Goal: Transaction & Acquisition: Obtain resource

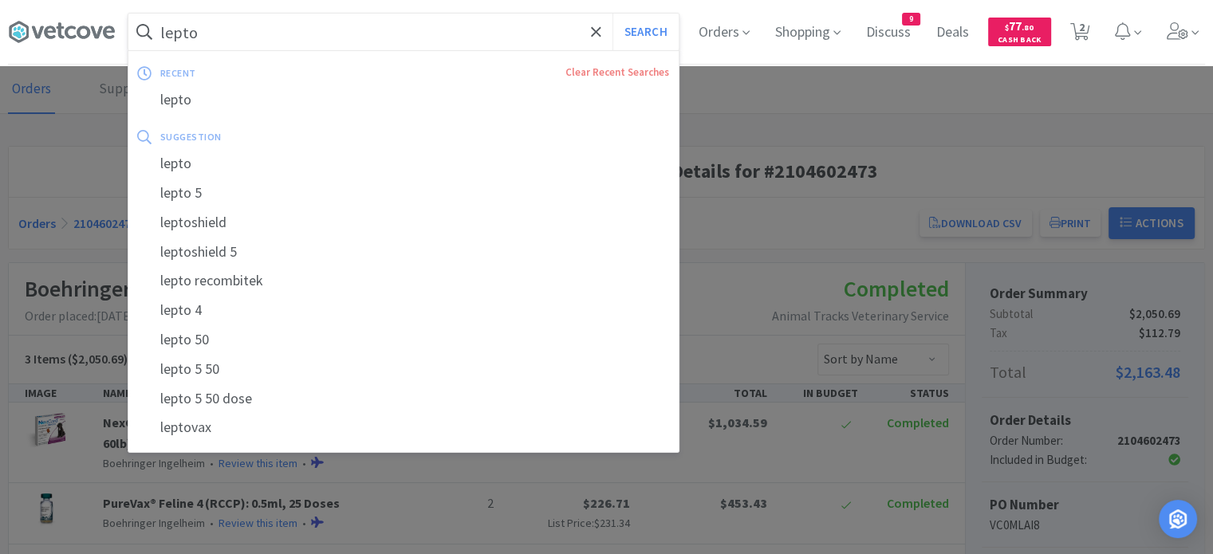
click at [440, 32] on input "lepto" at bounding box center [403, 32] width 550 height 37
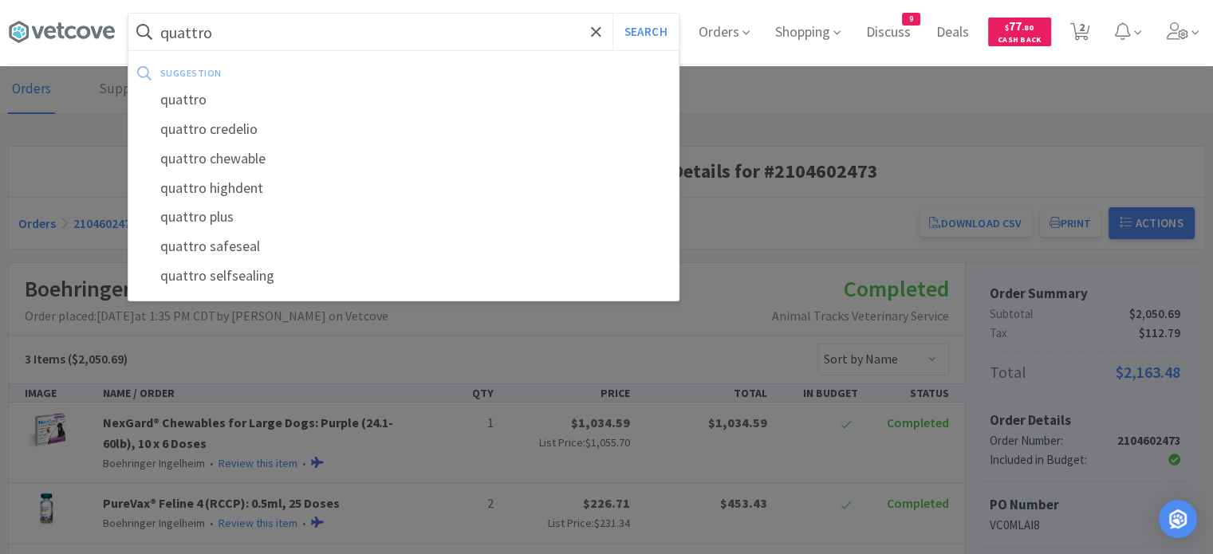
type input "quattro"
click at [612, 14] on button "Search" at bounding box center [645, 32] width 66 height 37
select select "1"
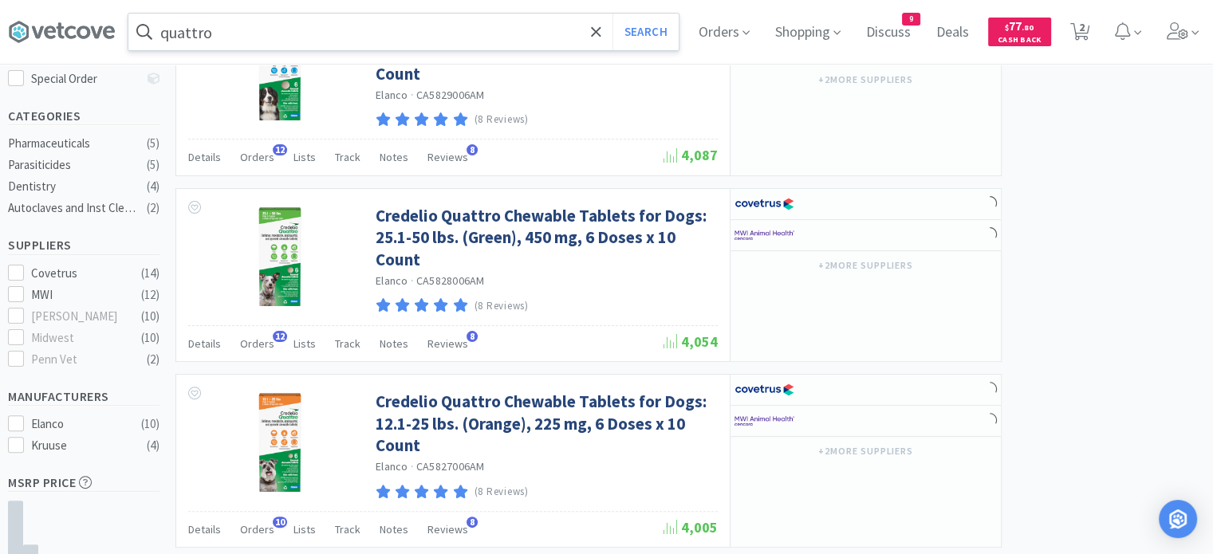
scroll to position [373, 0]
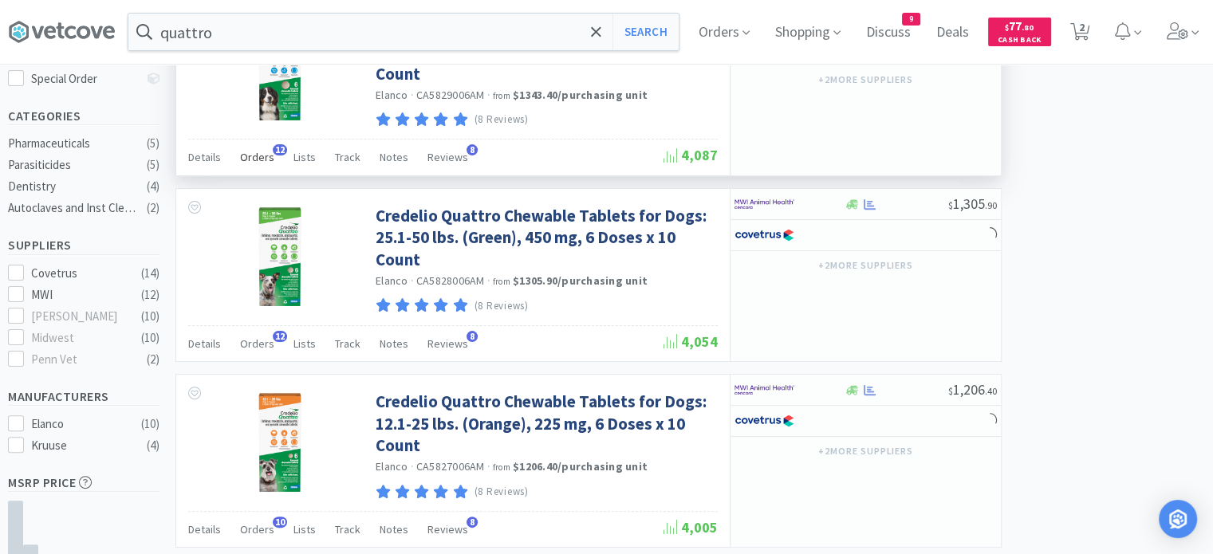
click at [240, 156] on span "Orders" at bounding box center [257, 157] width 34 height 14
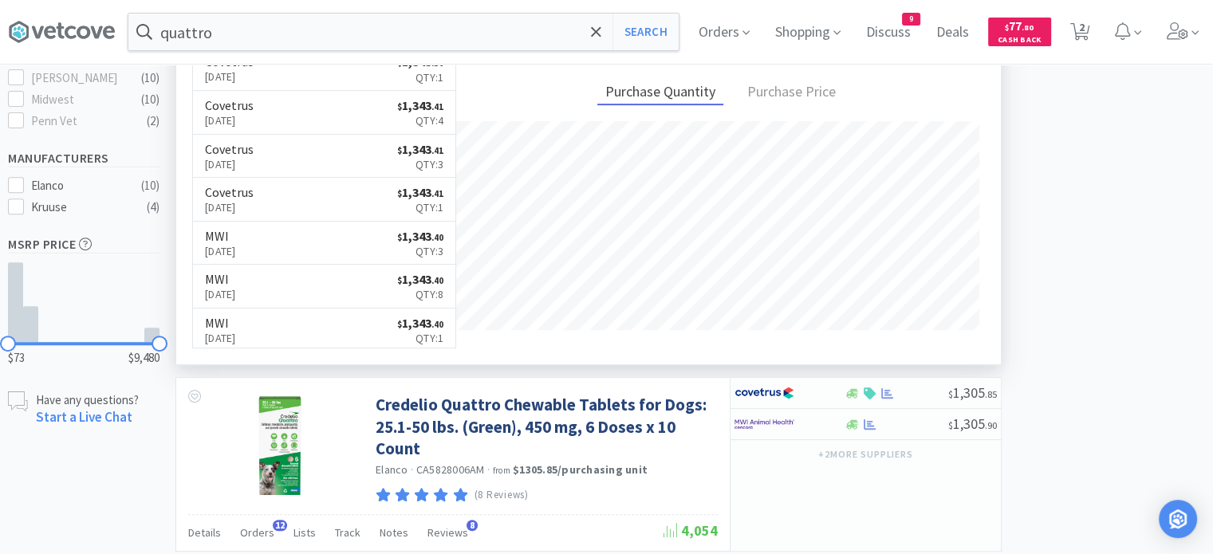
scroll to position [602, 0]
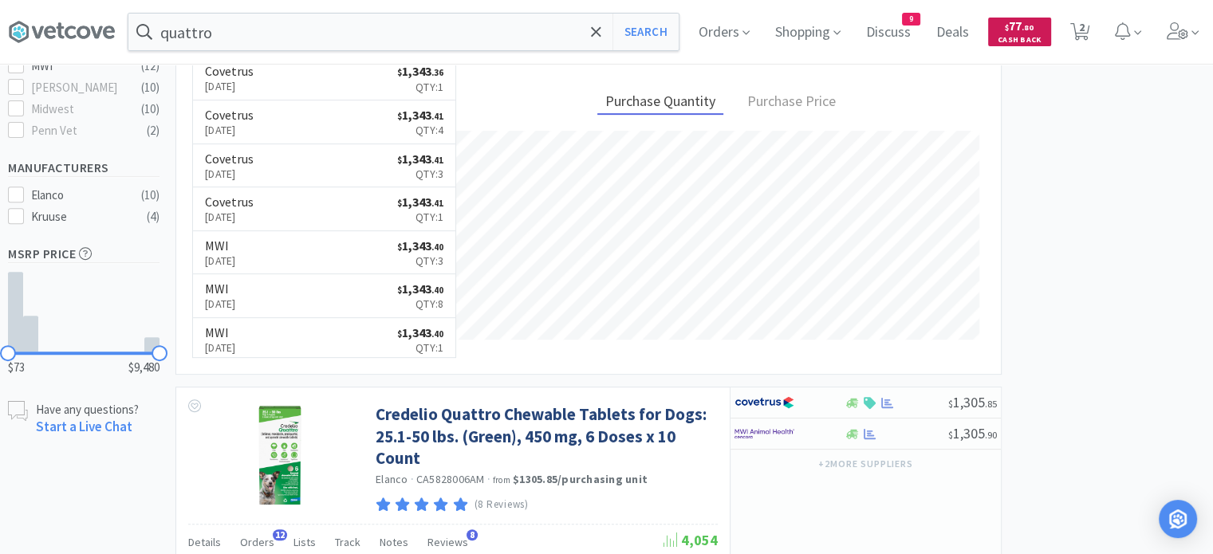
click at [1022, 36] on span "Cash Back" at bounding box center [1019, 41] width 44 height 10
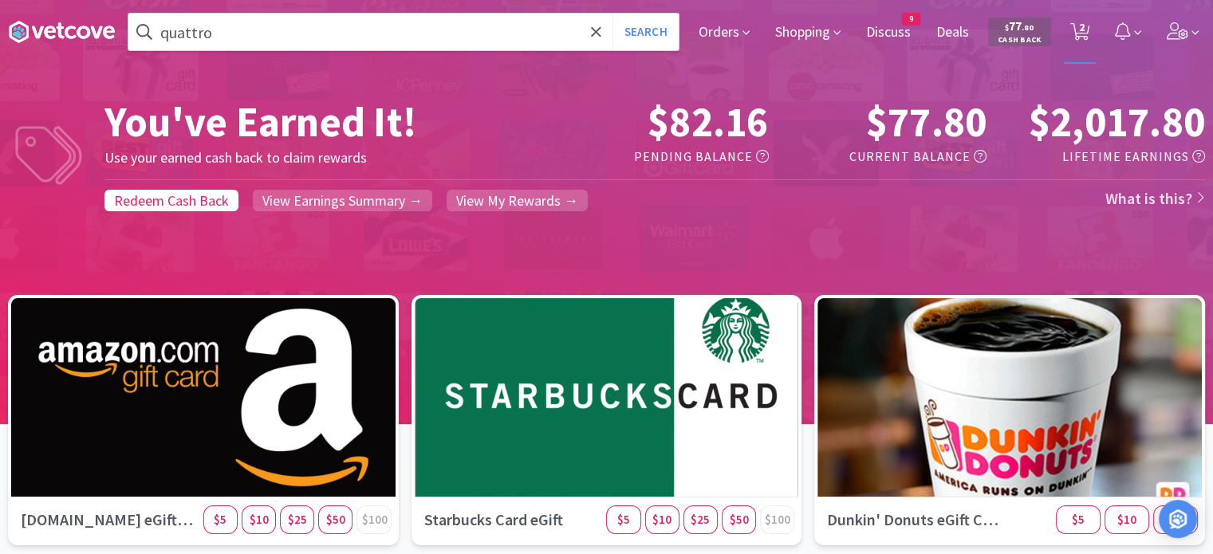
click at [1082, 34] on span "2" at bounding box center [1082, 27] width 6 height 64
select select "1"
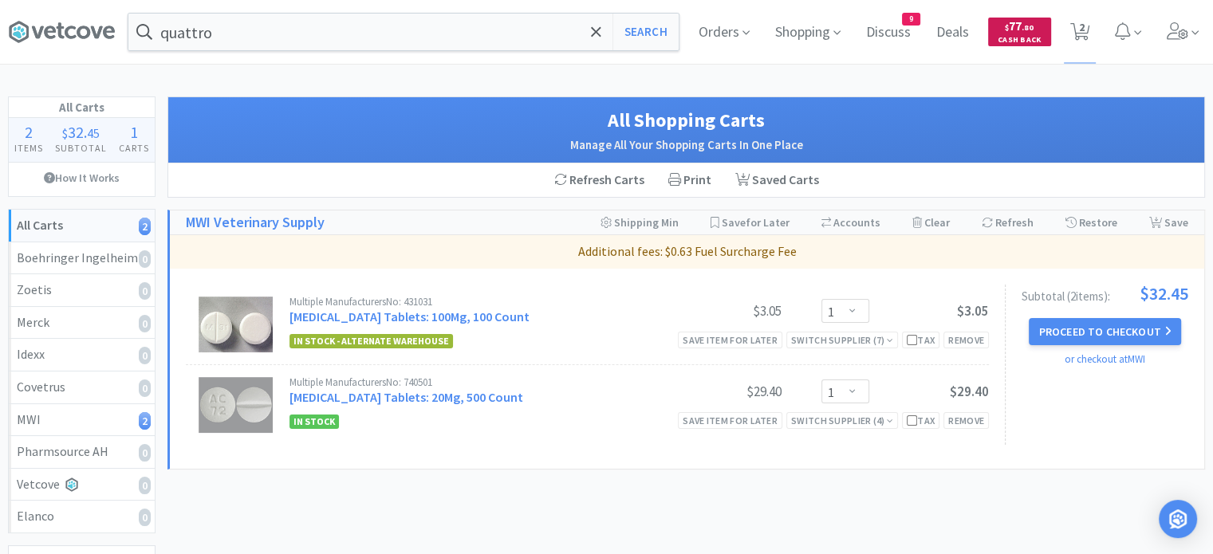
click at [1027, 41] on span "Cash Back" at bounding box center [1019, 41] width 44 height 10
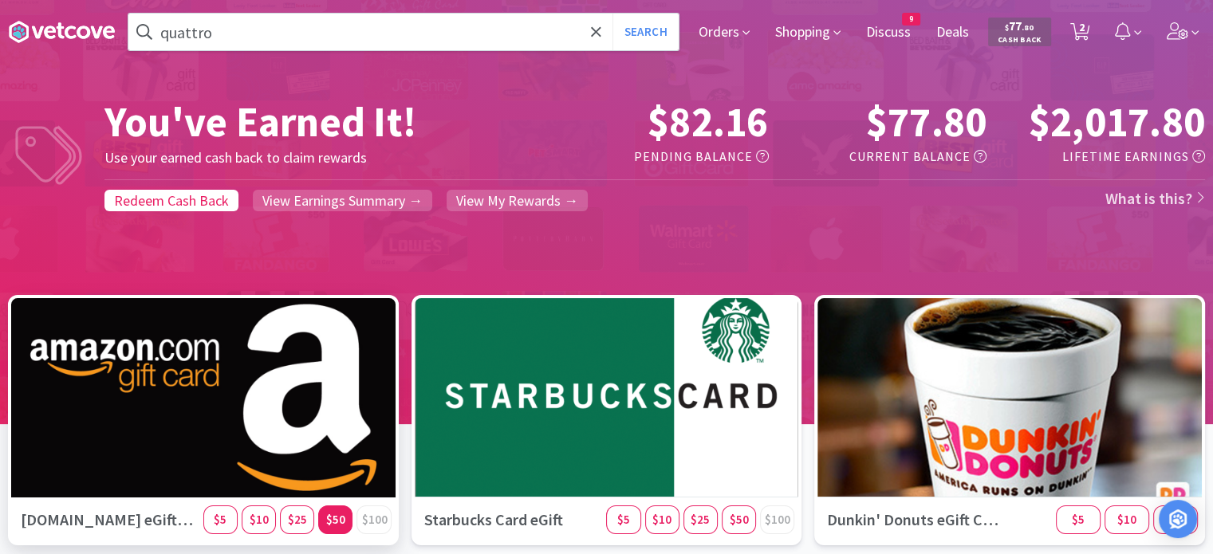
click at [336, 529] on div "$50" at bounding box center [335, 519] width 34 height 29
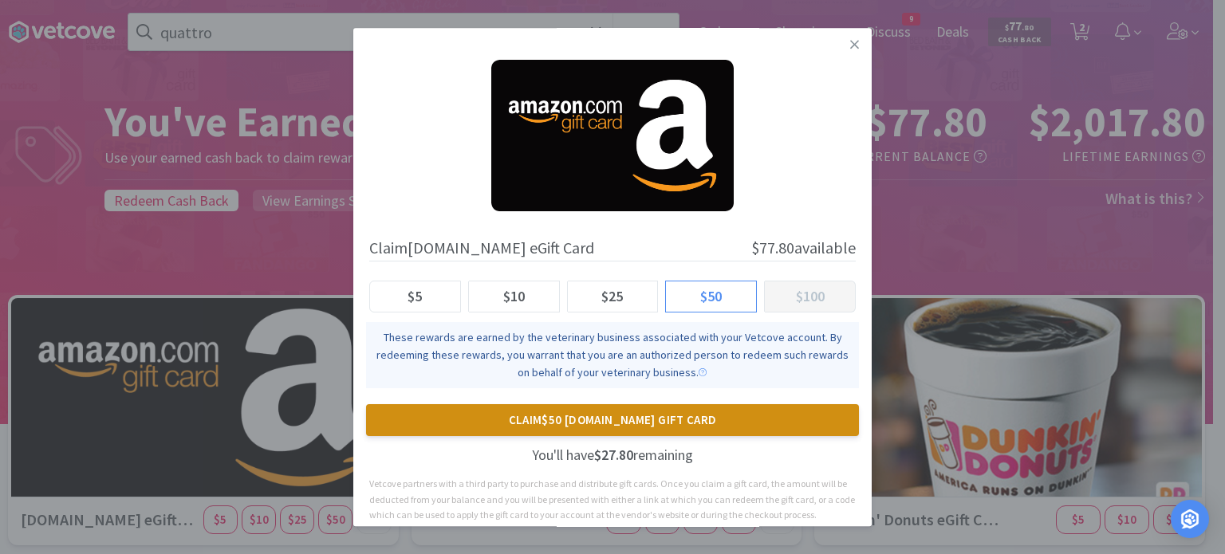
click at [667, 419] on button "Claim $50 [DOMAIN_NAME] Gift Card" at bounding box center [612, 420] width 493 height 32
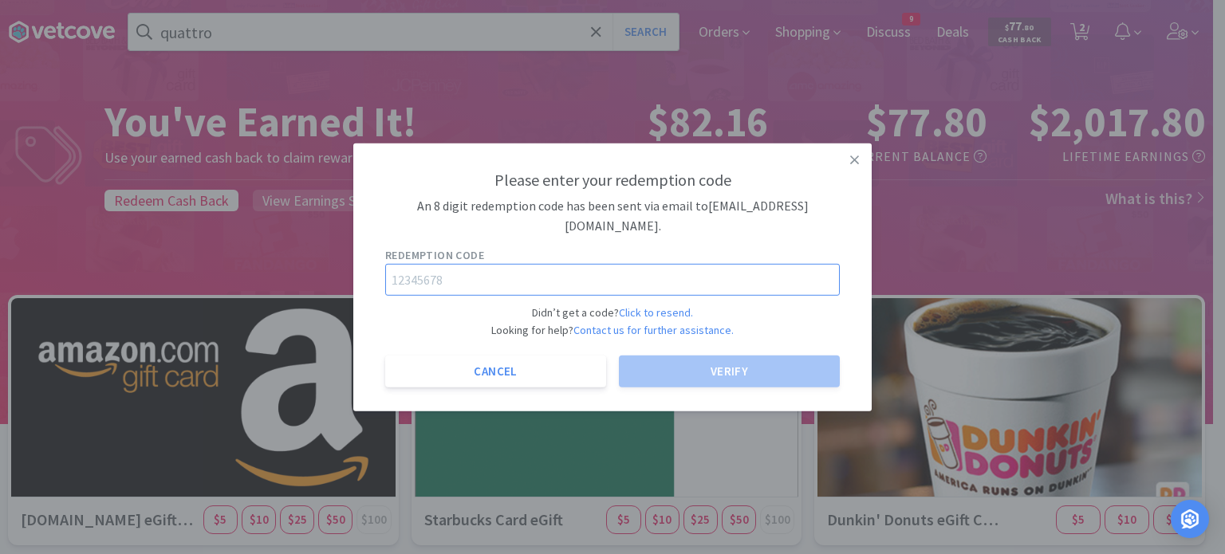
click at [480, 271] on input "text" at bounding box center [612, 280] width 454 height 32
paste input "66025990"
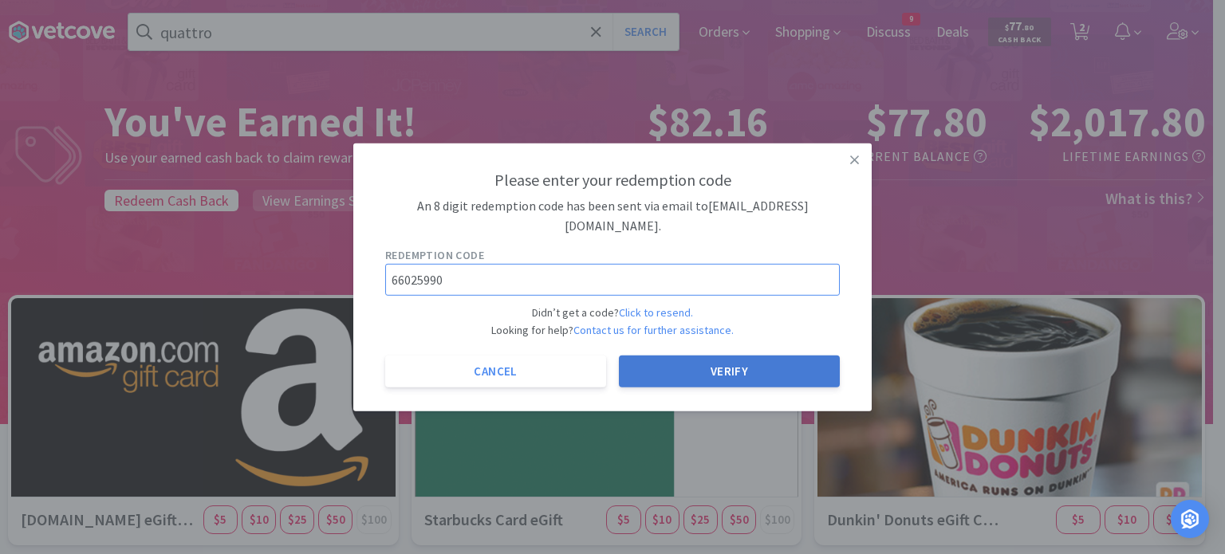
type input "66025990"
click at [737, 370] on button "Verify" at bounding box center [729, 372] width 221 height 32
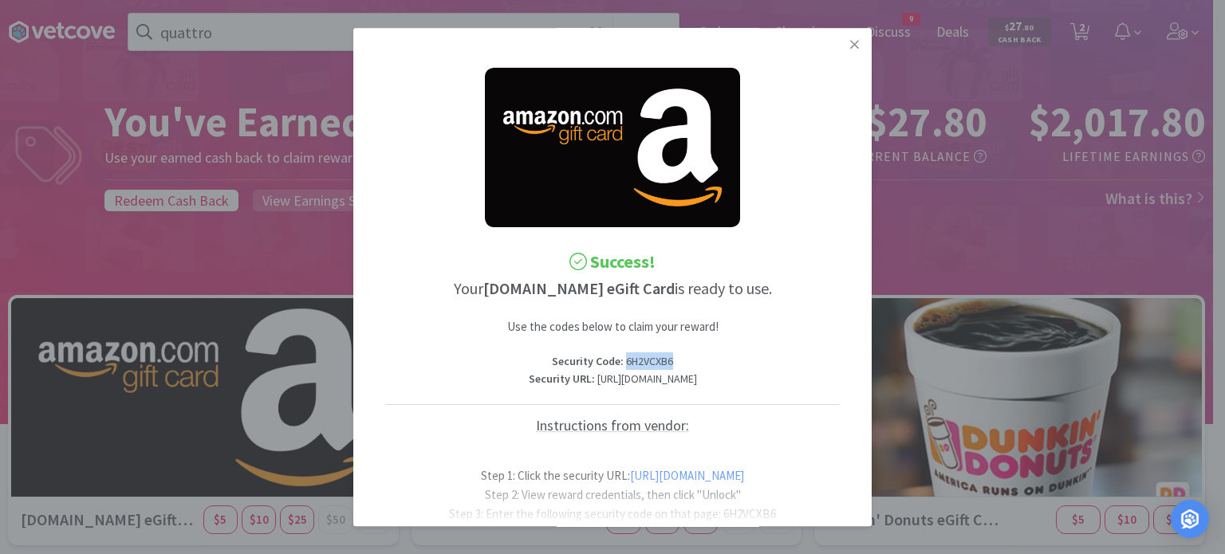
drag, startPoint x: 672, startPoint y: 363, endPoint x: 617, endPoint y: 366, distance: 55.1
click at [617, 366] on p "Security Code : 6H2VCXB6" at bounding box center [612, 361] width 454 height 18
copy p "6H2VCXB6"
click at [766, 385] on p "Security URL : [URL][DOMAIN_NAME]" at bounding box center [612, 380] width 454 height 18
drag, startPoint x: 756, startPoint y: 397, endPoint x: 522, endPoint y: 382, distance: 234.1
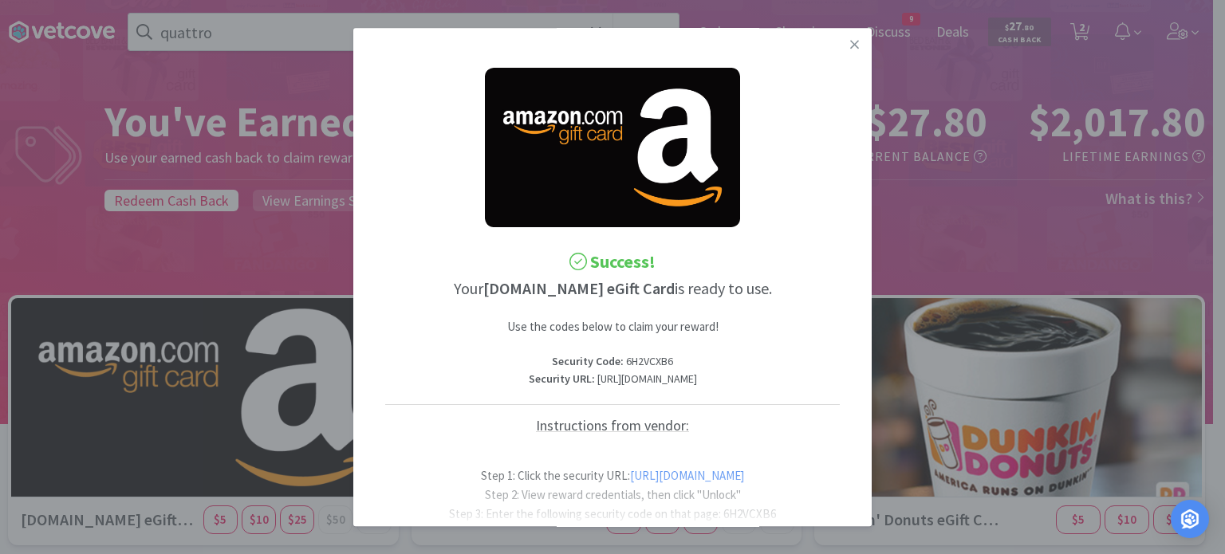
click at [522, 382] on p "Security URL : [URL][DOMAIN_NAME]" at bounding box center [612, 380] width 454 height 18
click at [840, 41] on link at bounding box center [854, 45] width 28 height 34
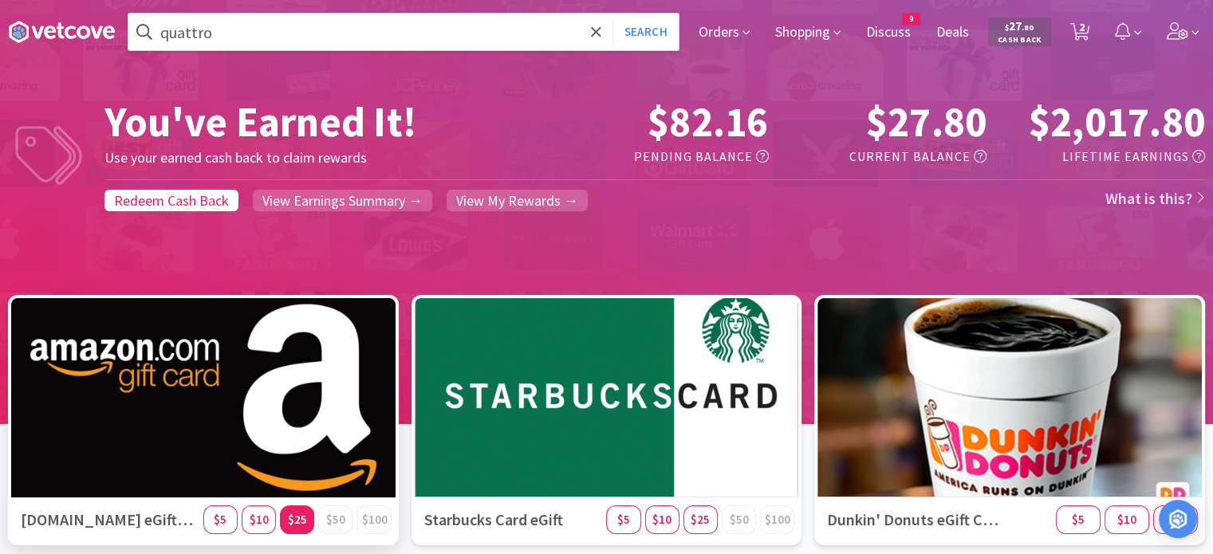
click at [299, 526] on span "$25" at bounding box center [297, 519] width 19 height 15
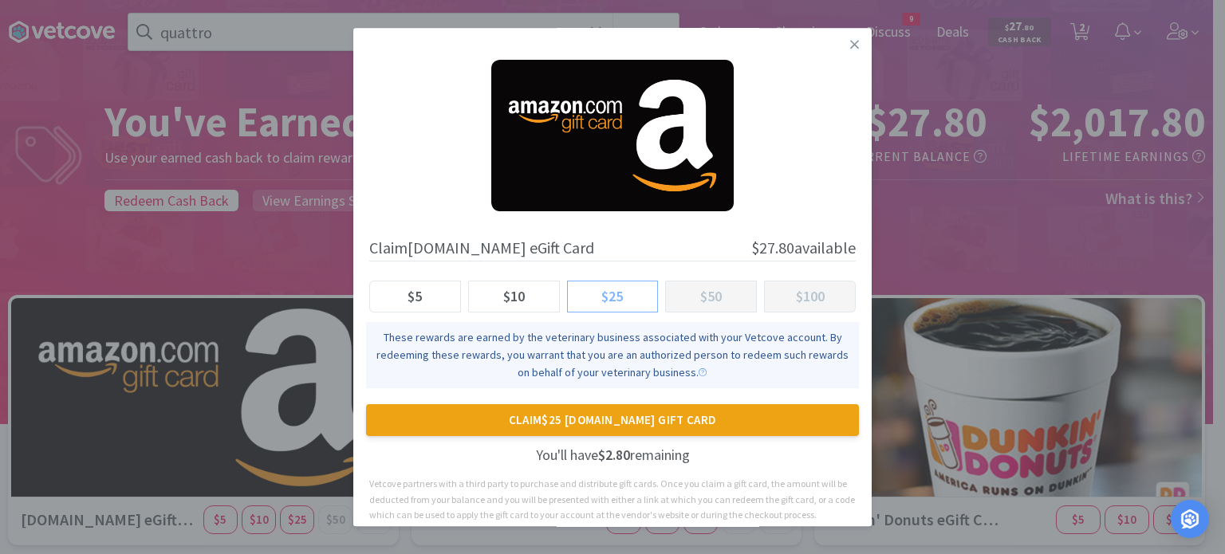
click at [619, 305] on label "$25" at bounding box center [613, 297] width 91 height 32
click at [580, 301] on input "$25" at bounding box center [580, 301] width 0 height 0
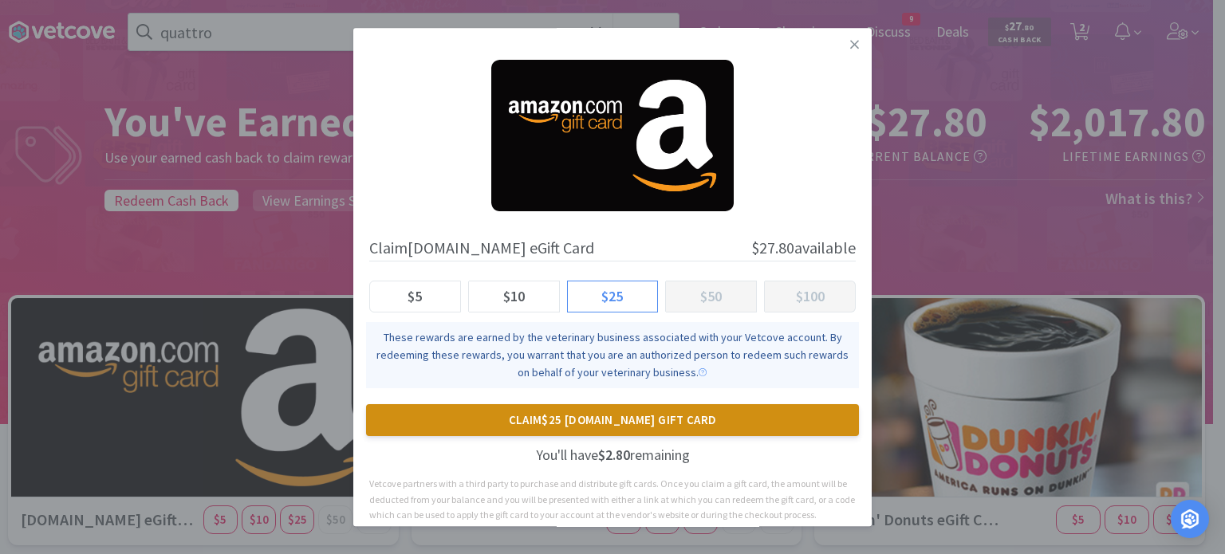
click at [641, 420] on button "Claim $25 [DOMAIN_NAME] Gift Card" at bounding box center [612, 420] width 493 height 32
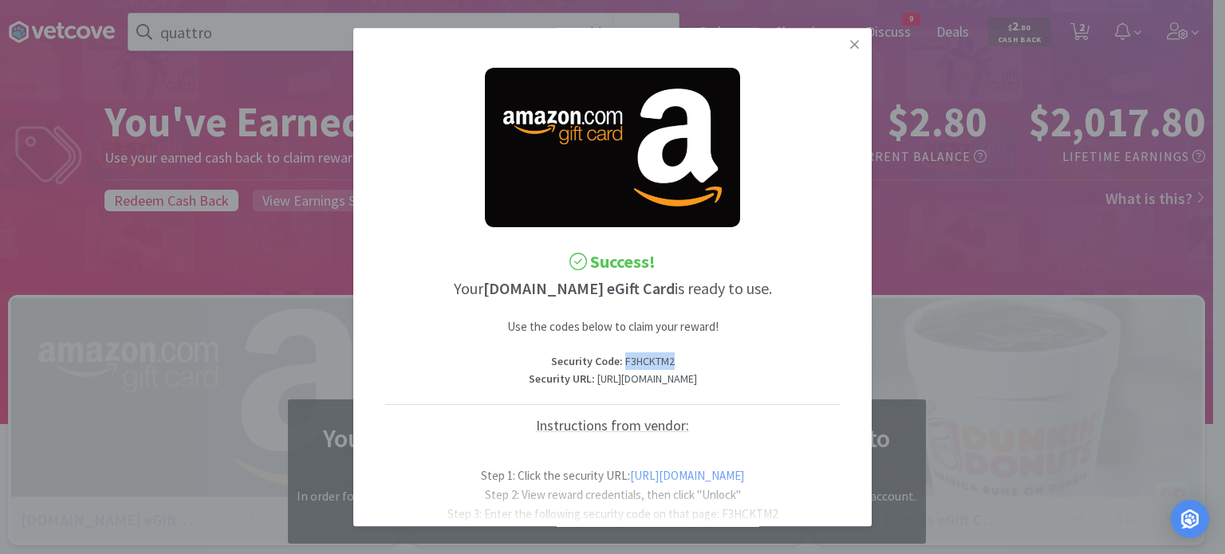
drag, startPoint x: 679, startPoint y: 366, endPoint x: 615, endPoint y: 360, distance: 64.0
click at [615, 360] on p "Security Code : F3HCKTM2" at bounding box center [612, 361] width 454 height 18
copy p "F3HCKTM2"
drag, startPoint x: 721, startPoint y: 396, endPoint x: 456, endPoint y: 376, distance: 265.5
click at [456, 376] on p "Security URL : [URL][DOMAIN_NAME]" at bounding box center [612, 380] width 454 height 18
